Goal: Information Seeking & Learning: Learn about a topic

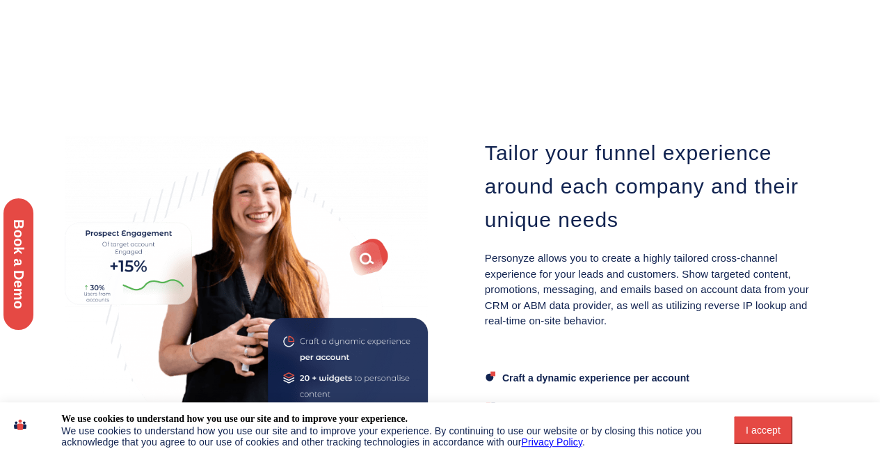
scroll to position [791, 0]
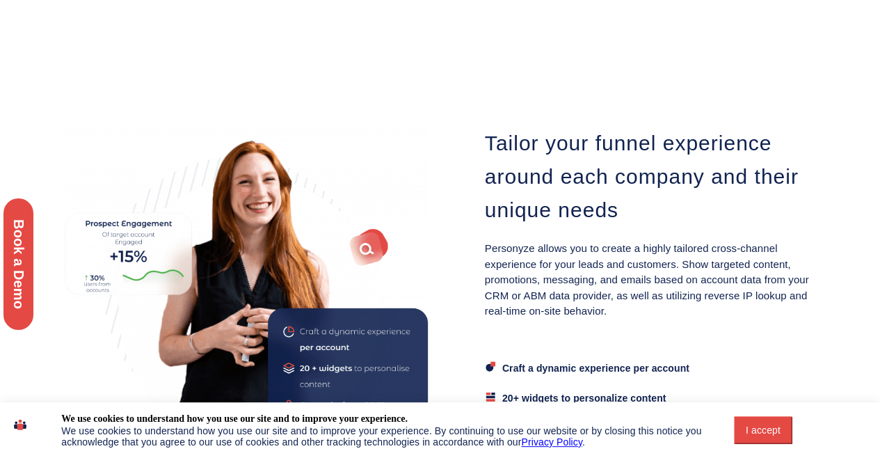
click at [758, 424] on div "I accept" at bounding box center [763, 429] width 42 height 11
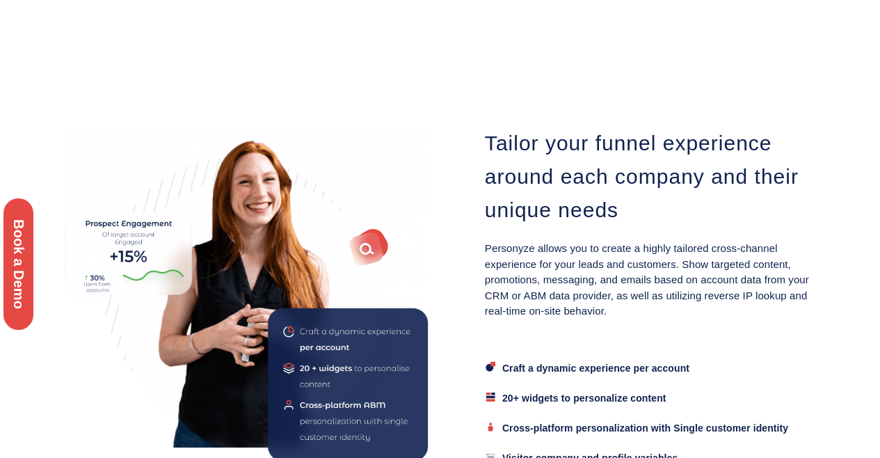
click at [10, 264] on div "Book a Demo" at bounding box center [18, 264] width 37 height 138
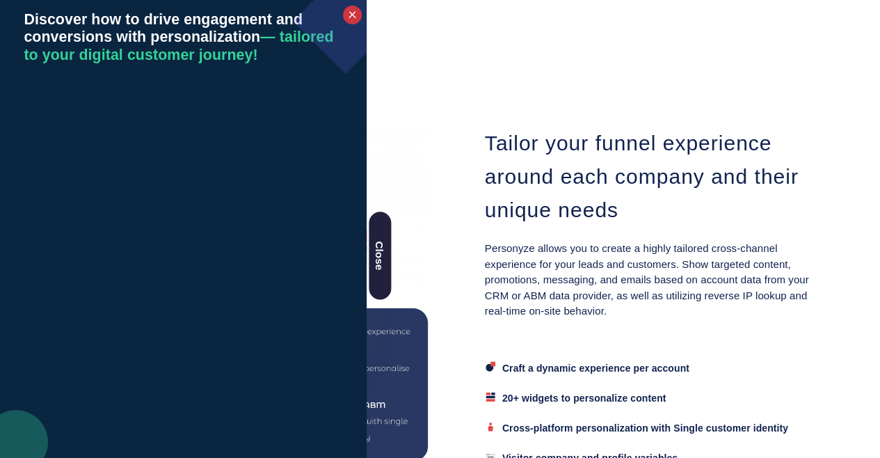
click at [352, 15] on div at bounding box center [352, 14] width 9 height 9
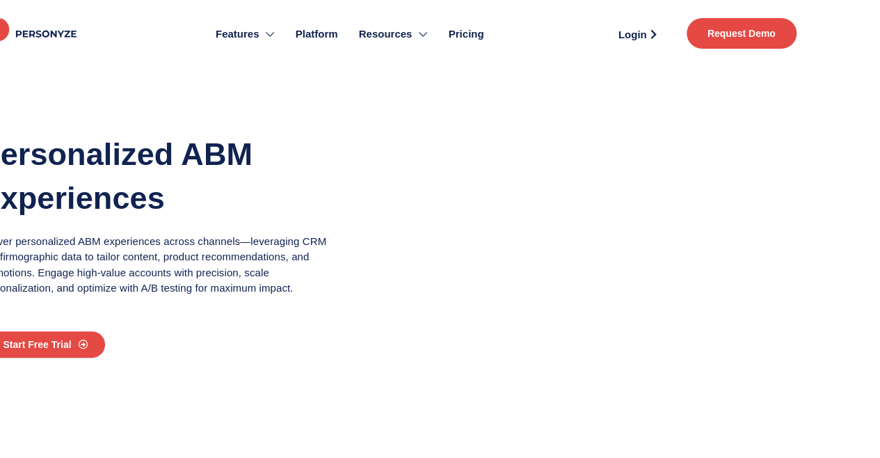
scroll to position [0, 0]
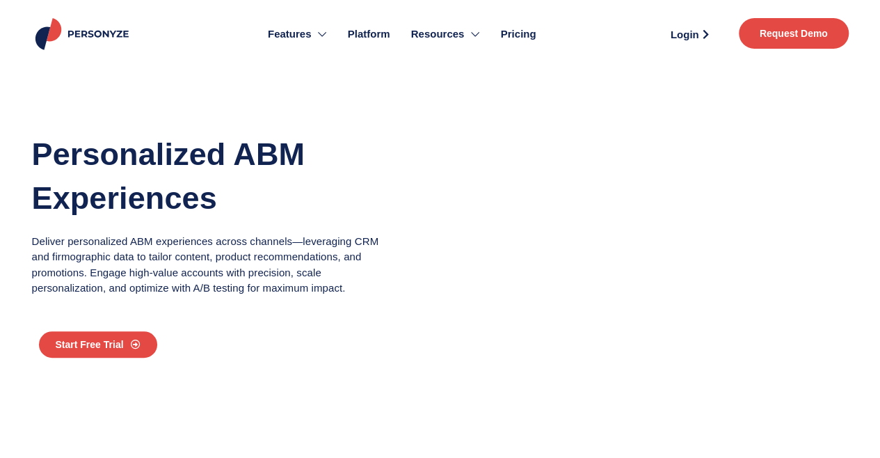
click at [517, 33] on span "Pricing" at bounding box center [518, 34] width 35 height 16
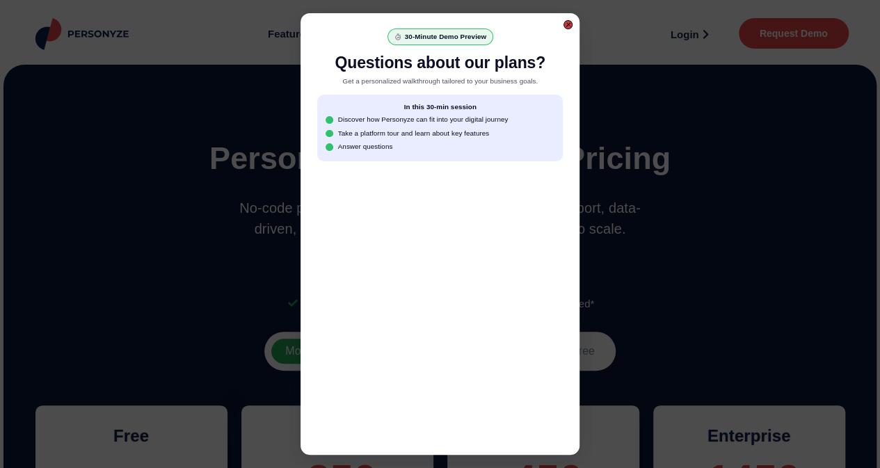
click at [570, 22] on div at bounding box center [567, 24] width 9 height 9
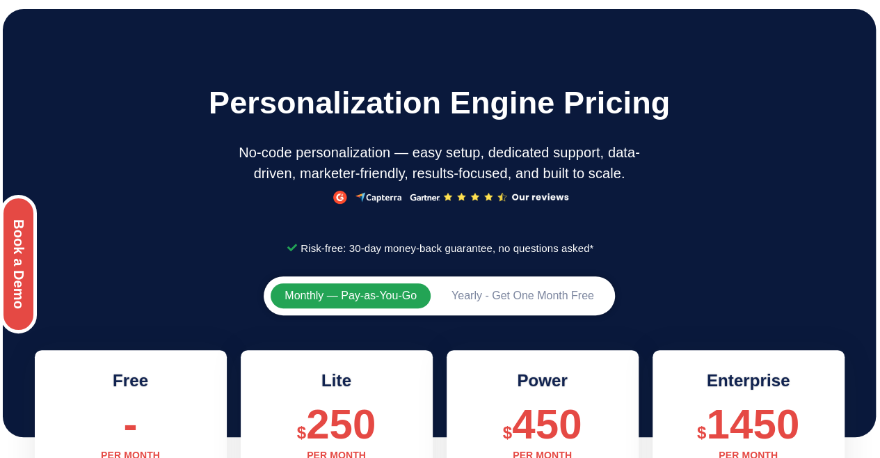
scroll to position [55, 1]
